Goal: Information Seeking & Learning: Learn about a topic

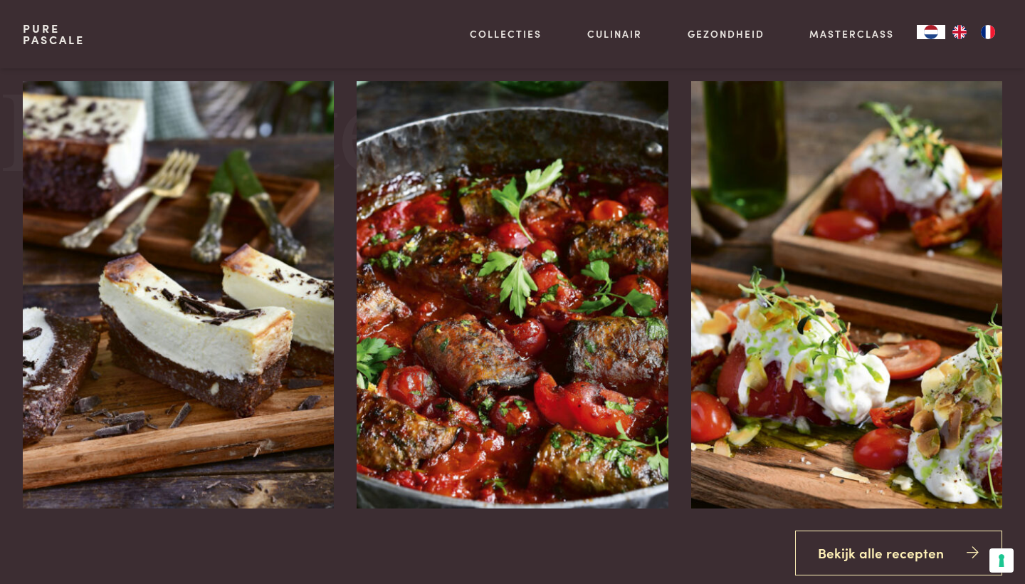
scroll to position [1662, 0]
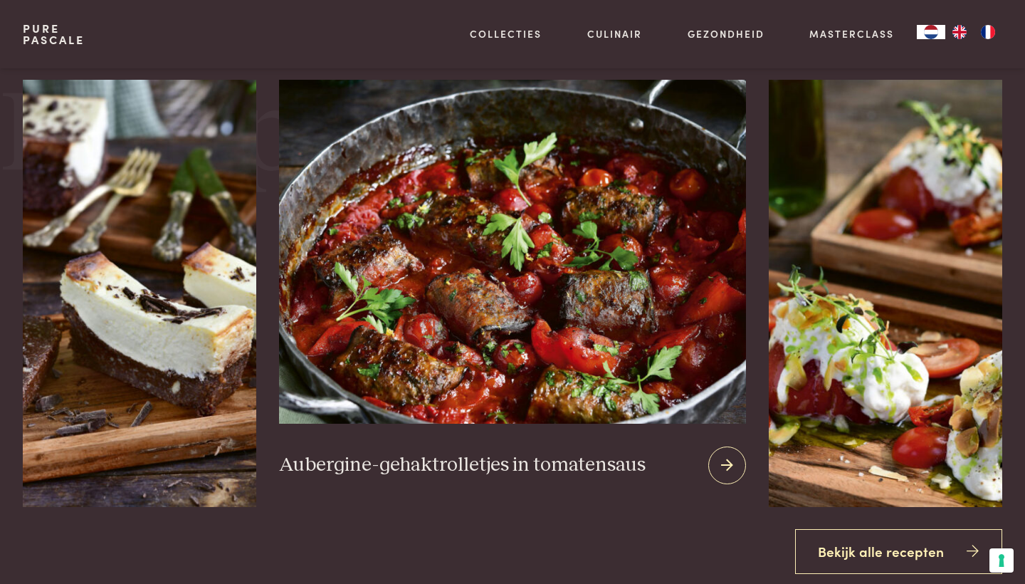
click at [578, 315] on img at bounding box center [512, 252] width 467 height 344
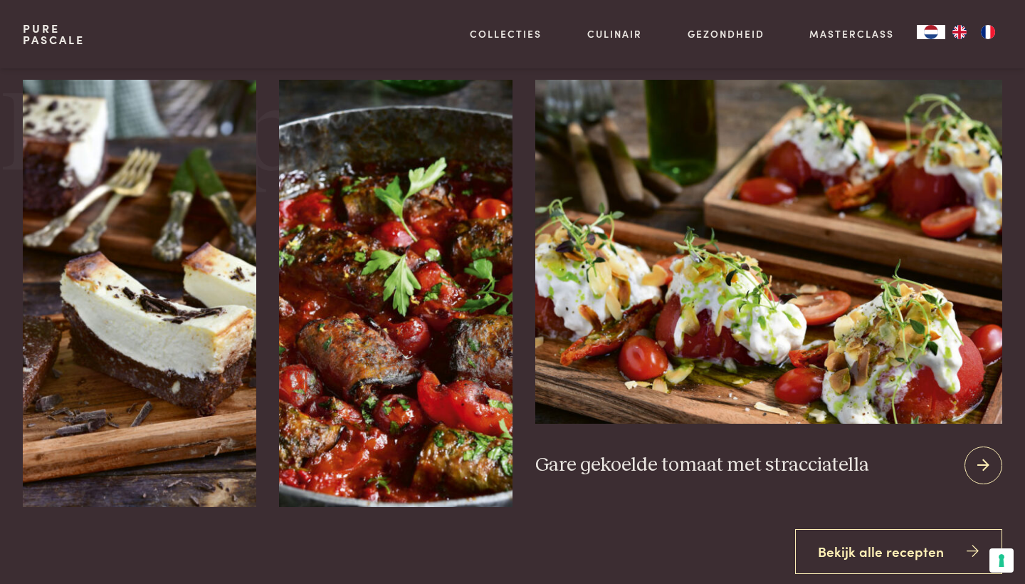
click at [828, 365] on img at bounding box center [768, 252] width 467 height 344
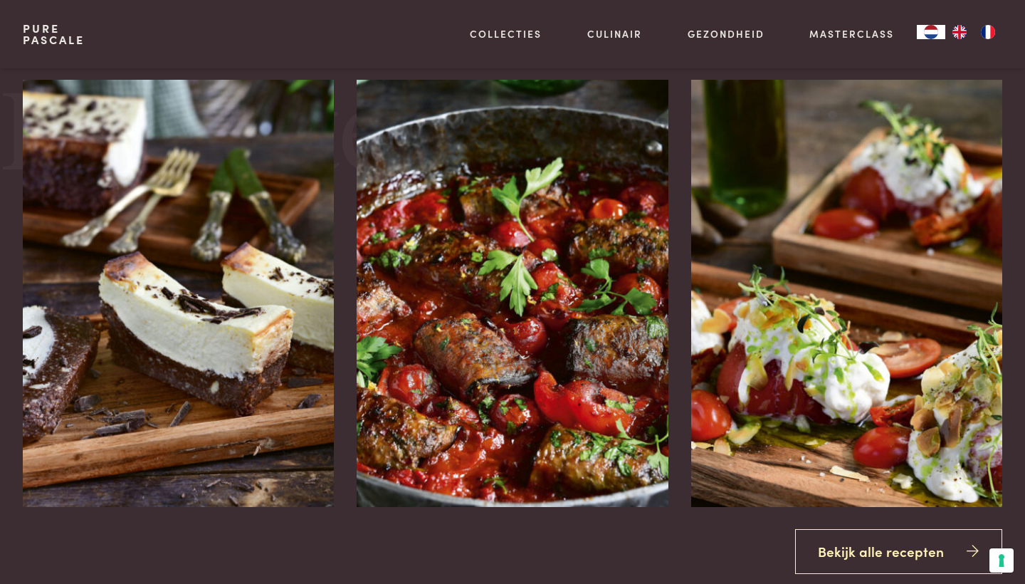
click at [39, 33] on link "Pure Pascale" at bounding box center [54, 34] width 62 height 23
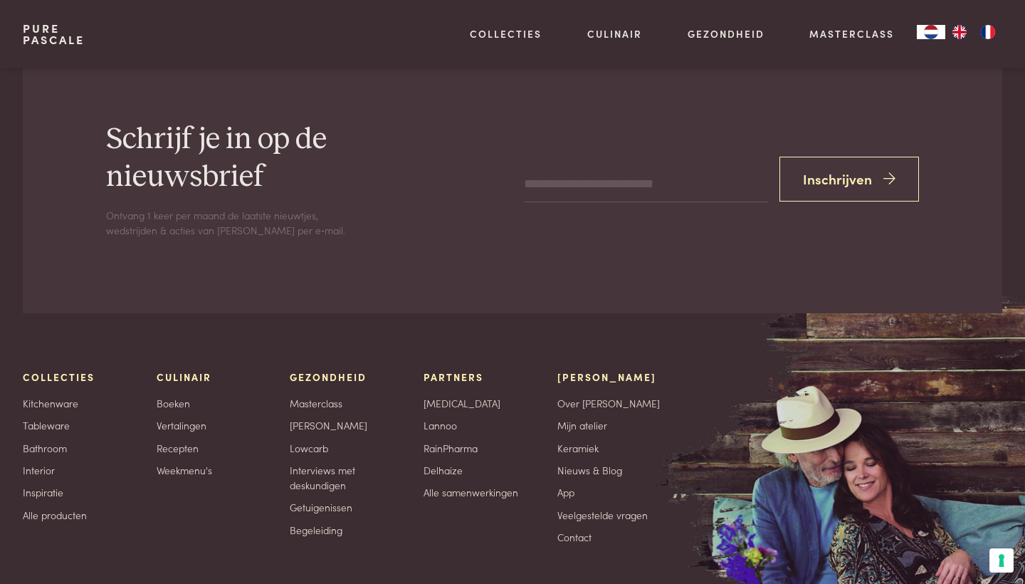
scroll to position [4349, 0]
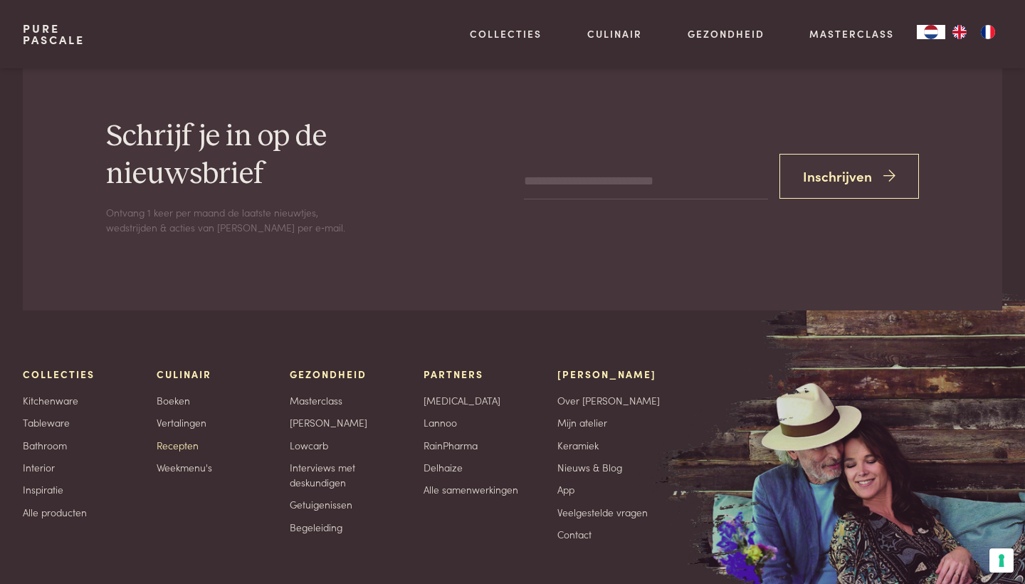
click at [177, 442] on link "Recepten" at bounding box center [178, 445] width 42 height 15
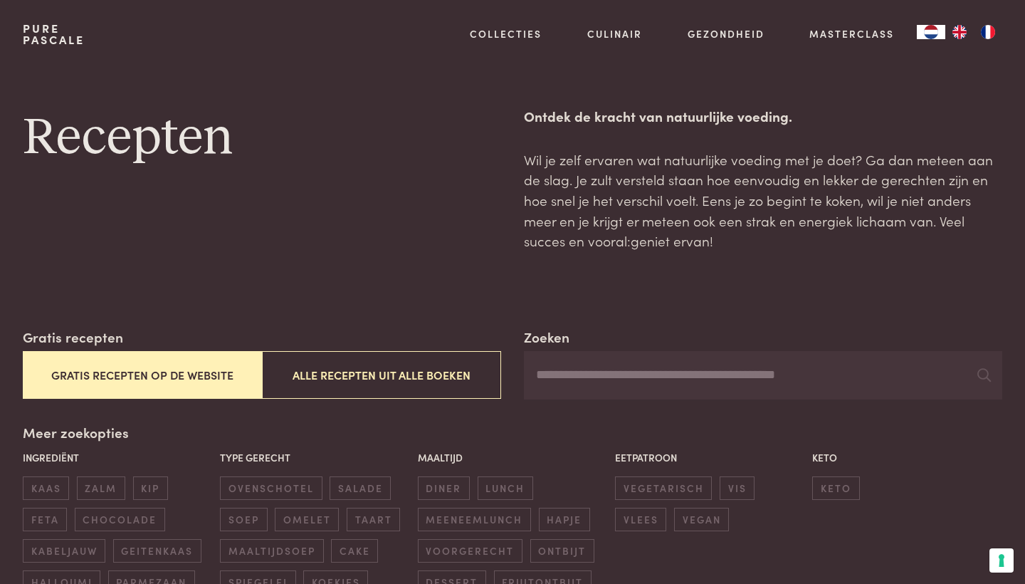
click at [165, 372] on button "Gratis recepten op de website" at bounding box center [142, 375] width 239 height 48
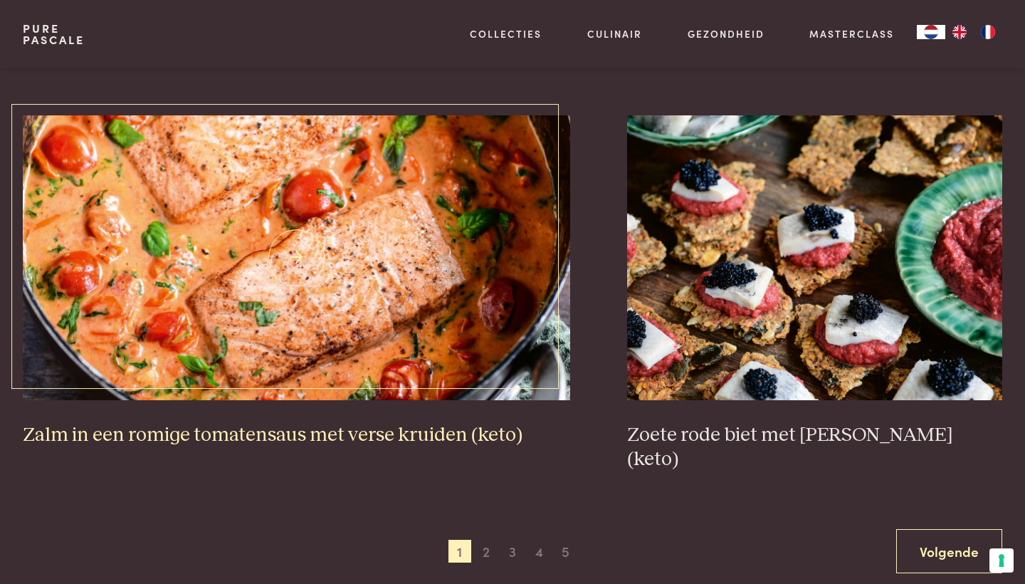
scroll to position [2555, 0]
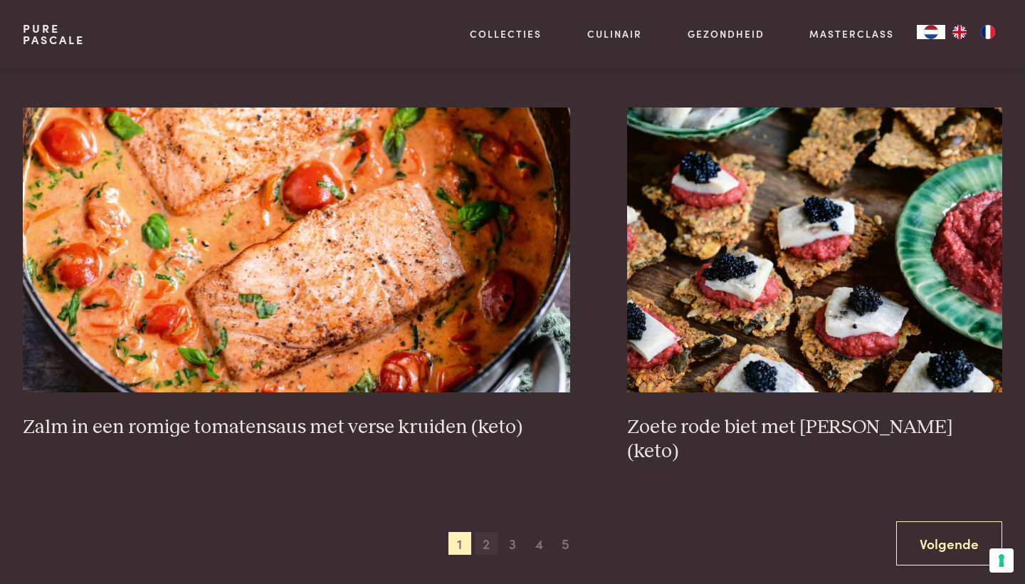
click at [485, 532] on span "2" at bounding box center [486, 543] width 23 height 23
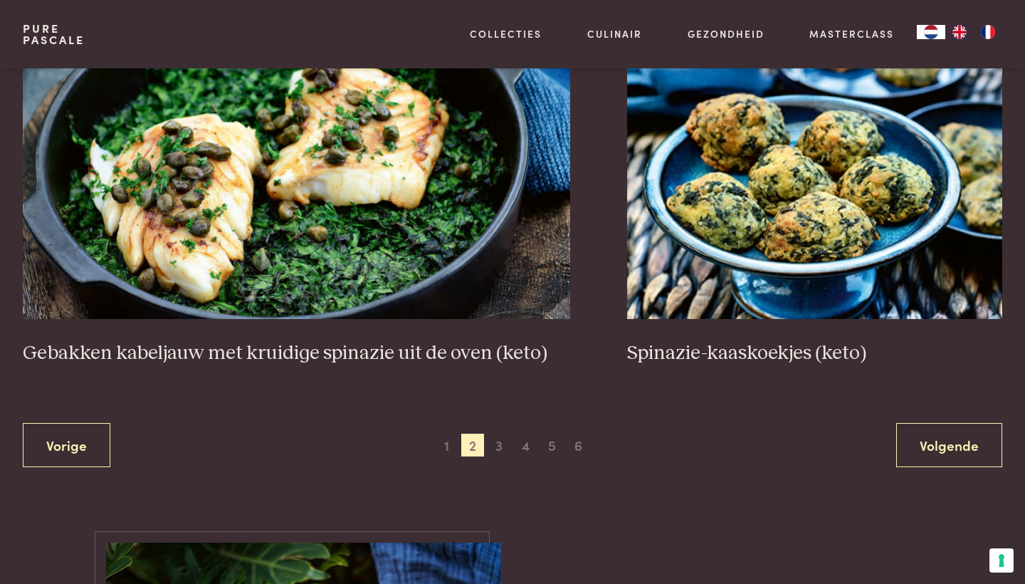
scroll to position [2655, 0]
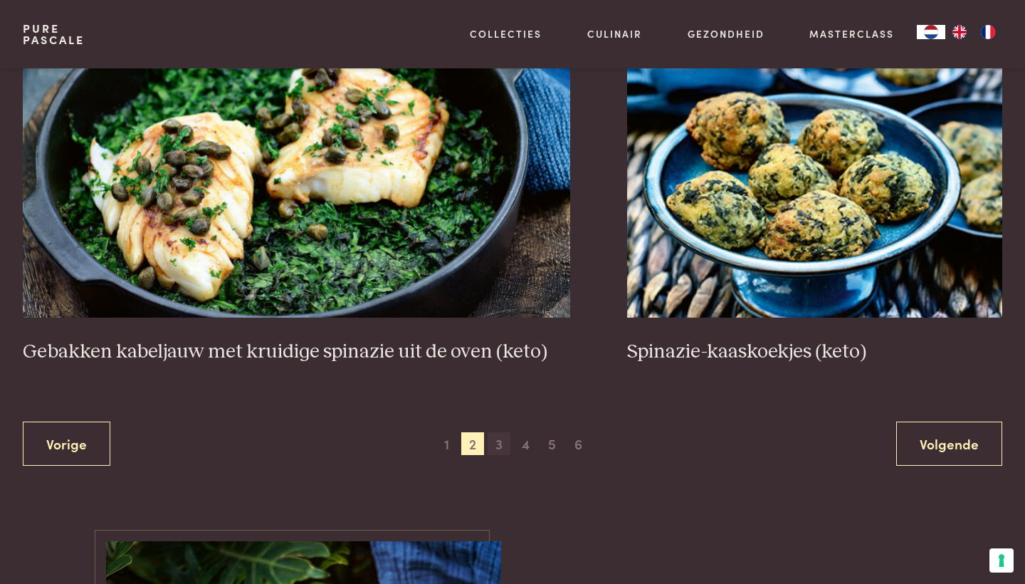
click at [501, 435] on span "3" at bounding box center [499, 443] width 23 height 23
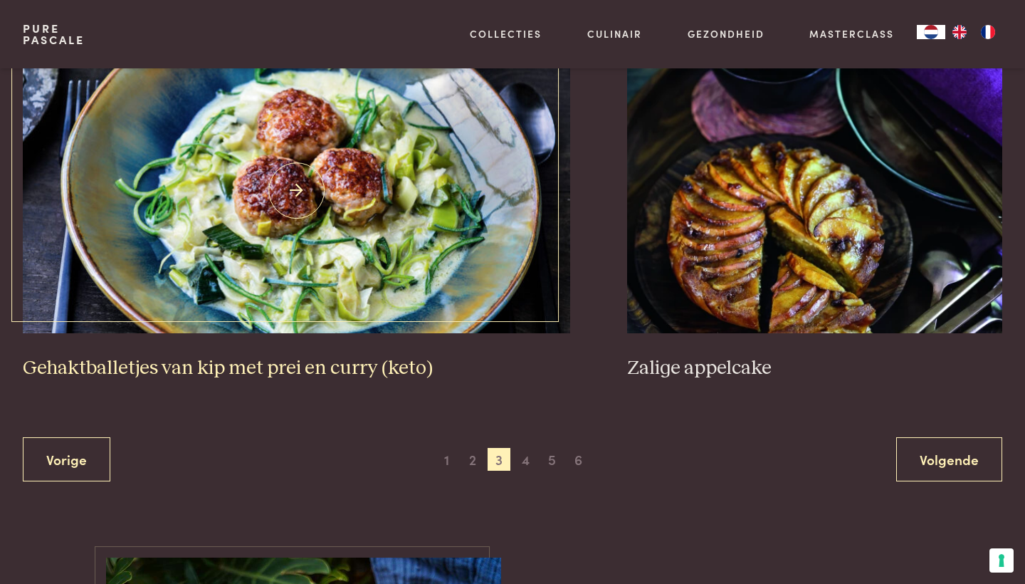
scroll to position [2699, 0]
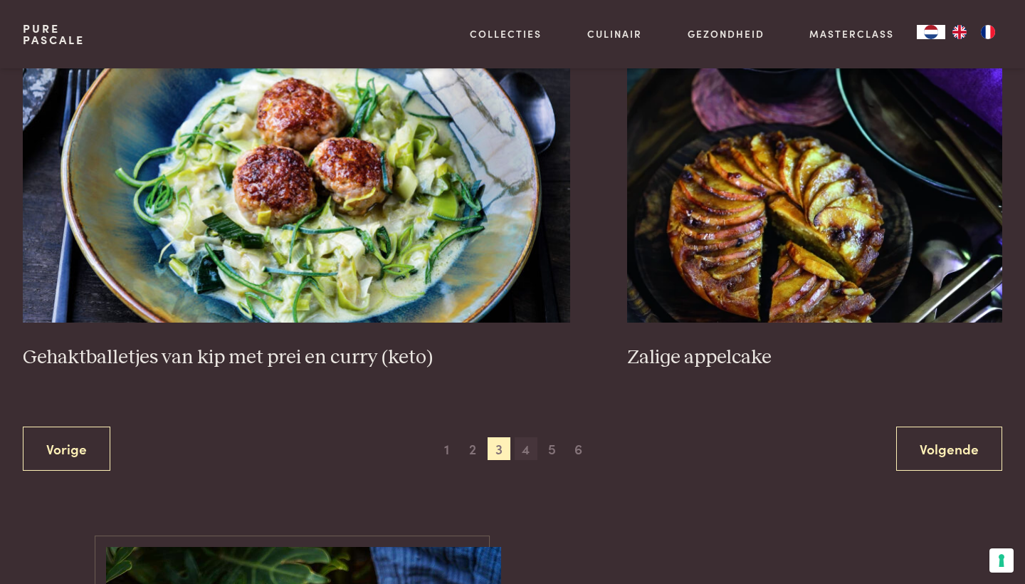
click at [523, 437] on span "4" at bounding box center [526, 448] width 23 height 23
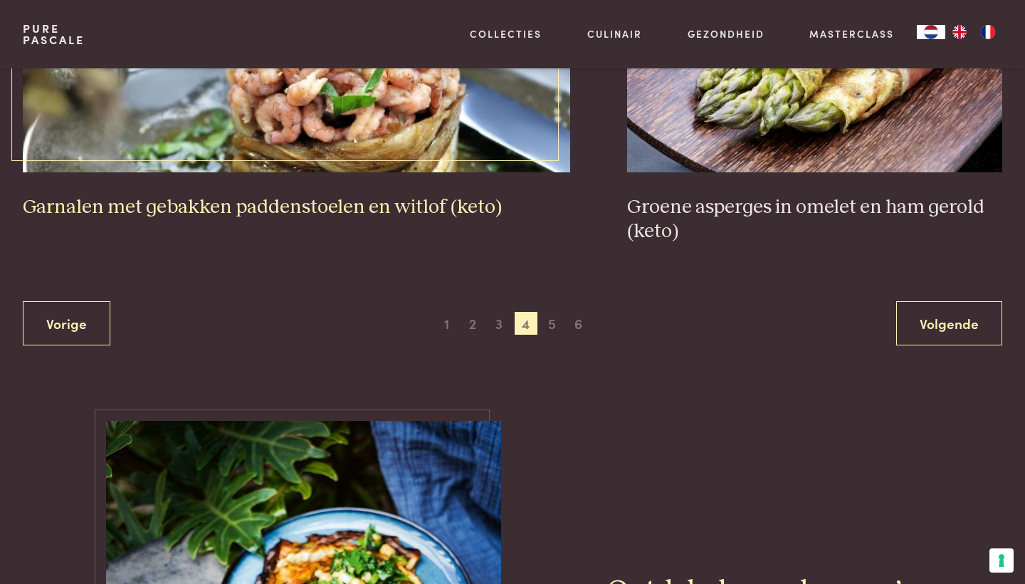
scroll to position [2782, 0]
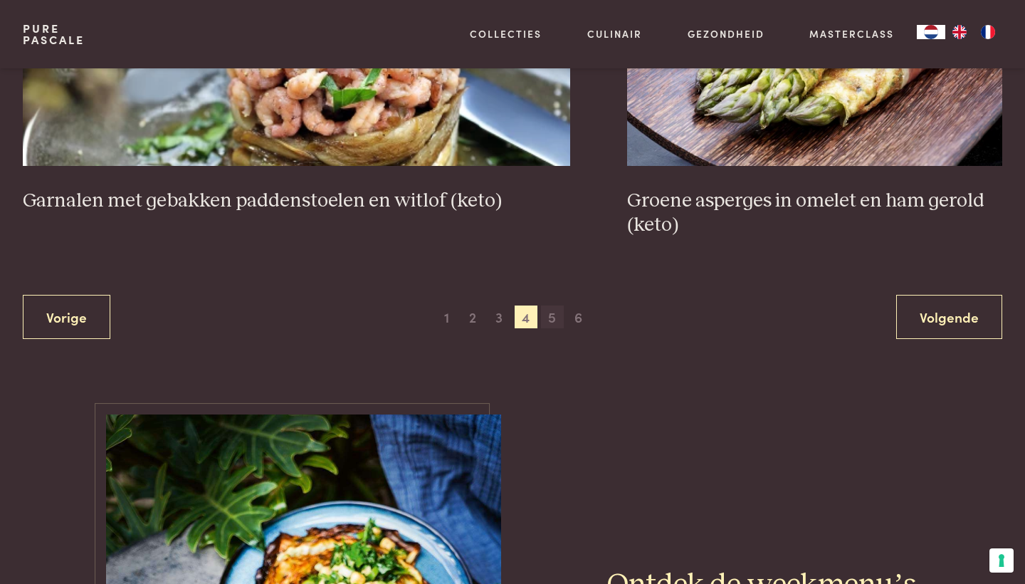
click at [550, 312] on span "5" at bounding box center [552, 316] width 23 height 23
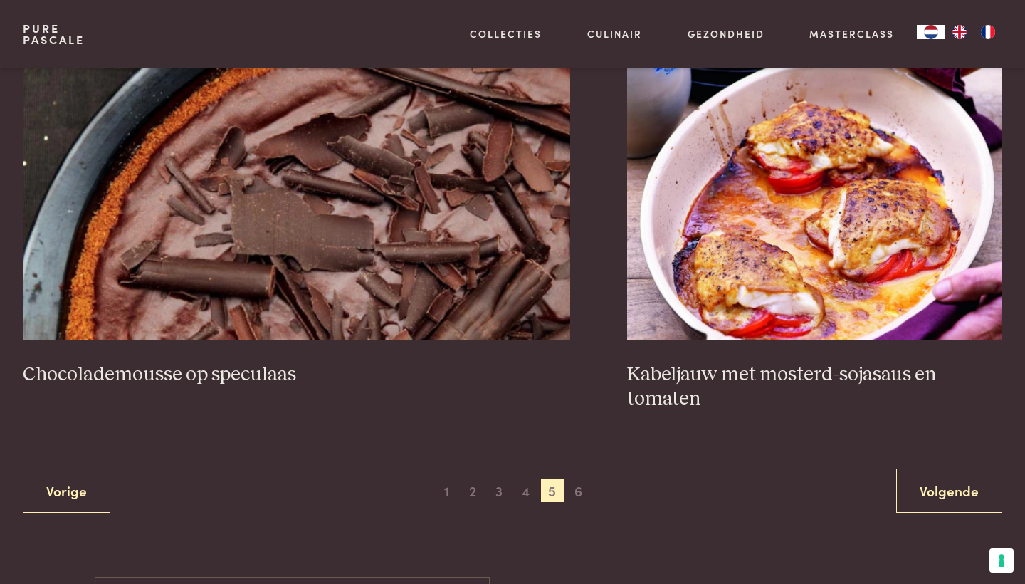
scroll to position [2609, 0]
click at [582, 481] on span "6" at bounding box center [578, 489] width 23 height 23
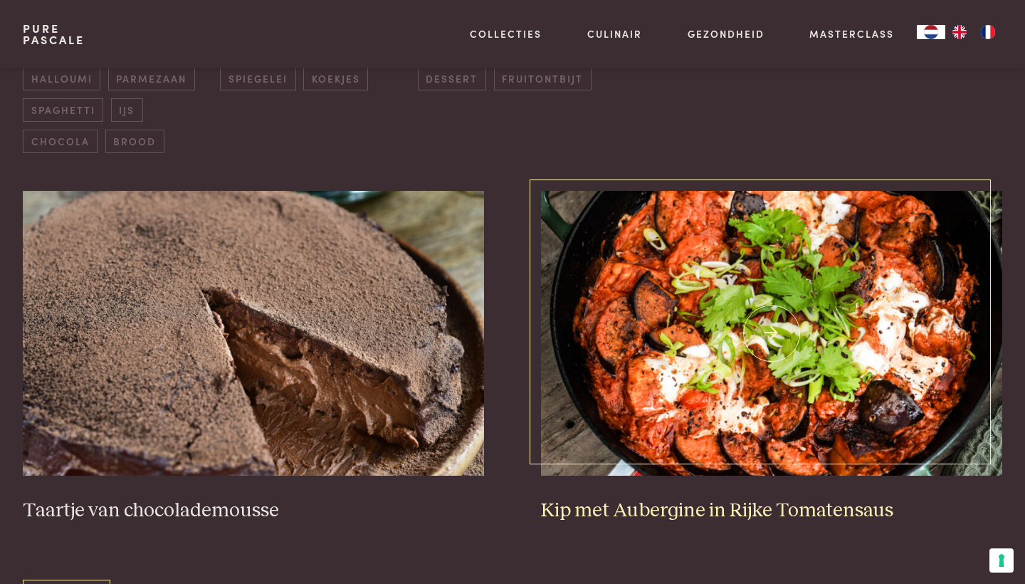
scroll to position [504, 0]
click at [652, 507] on h3 "Kip met Aubergine in Rijke Tomatensaus" at bounding box center [771, 510] width 461 height 25
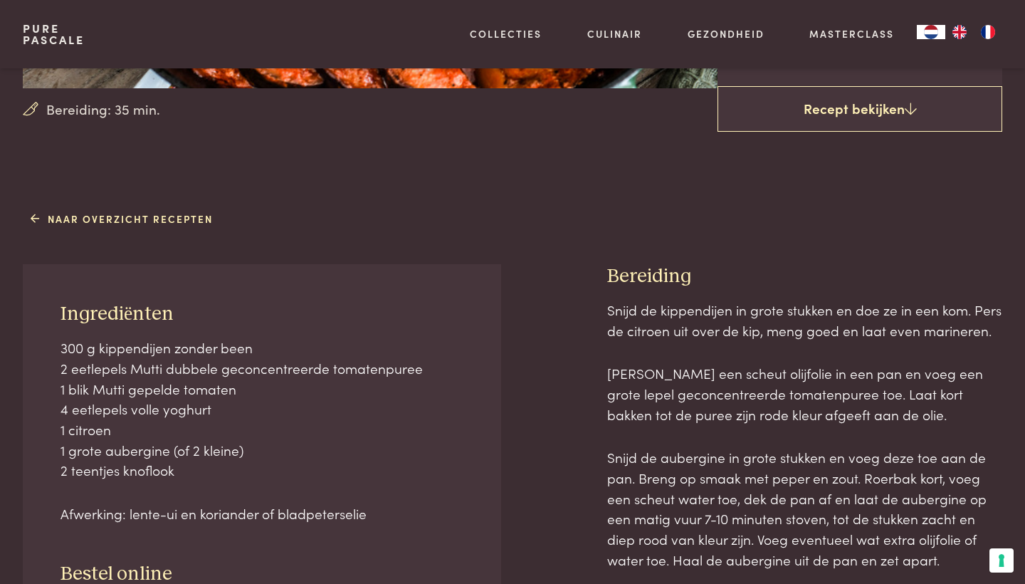
scroll to position [419, 0]
